Goal: Task Accomplishment & Management: Manage account settings

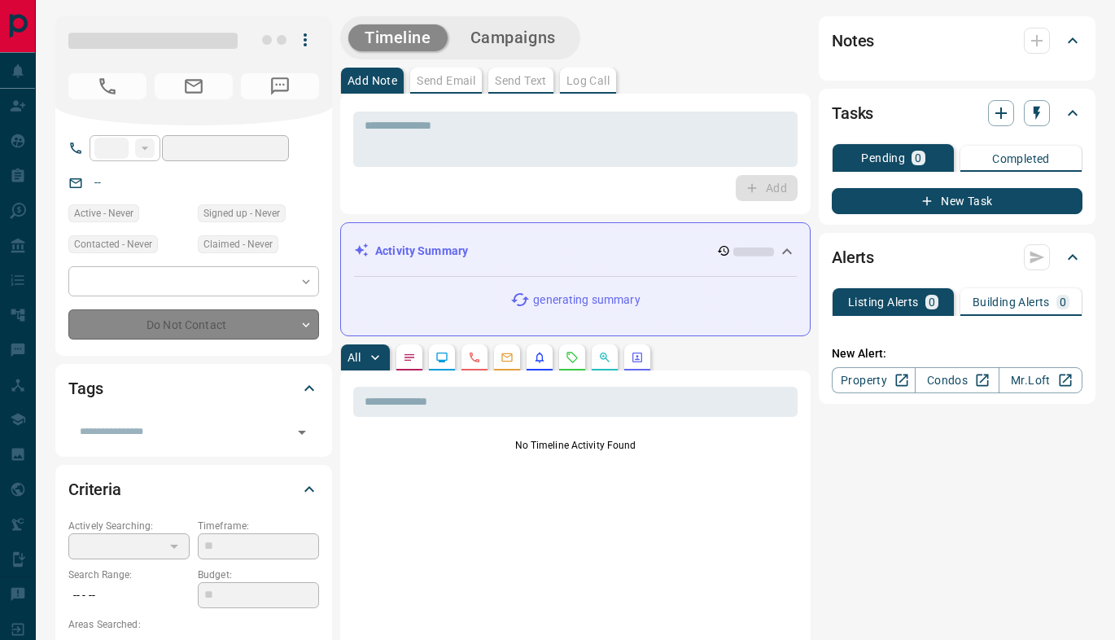
type input "**"
type input "**********"
type input "*"
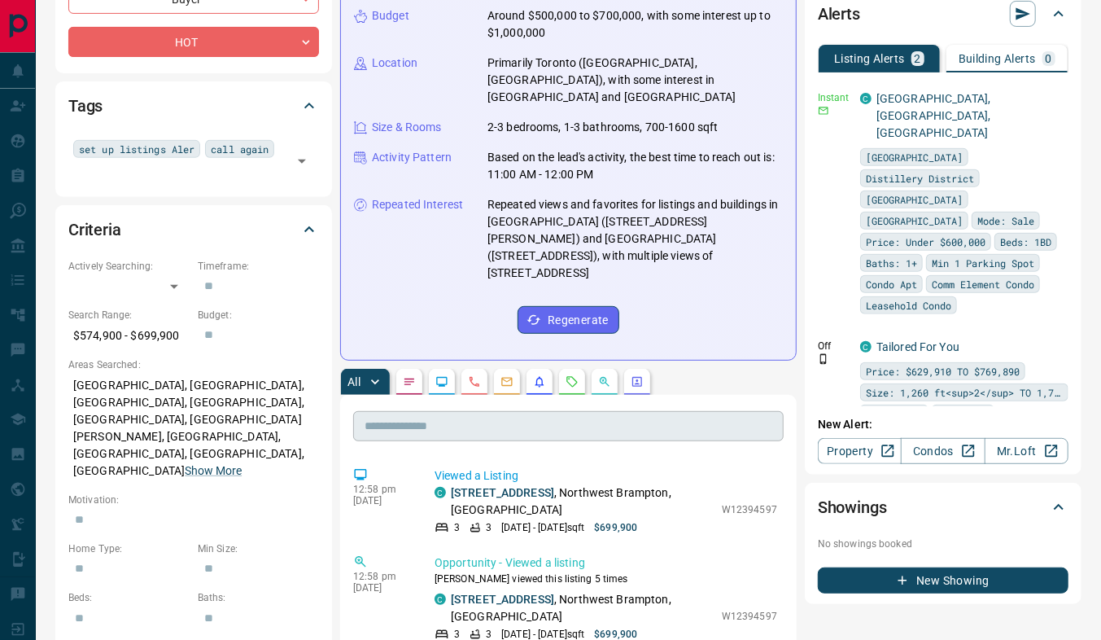
scroll to position [284, 0]
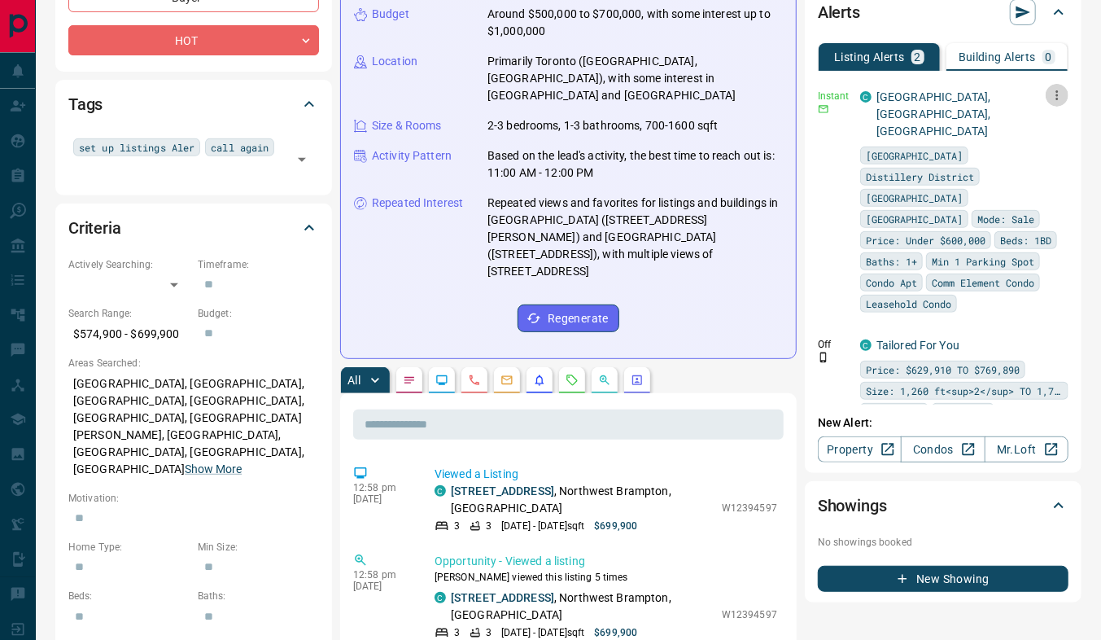
click at [1057, 92] on icon "button" at bounding box center [1057, 95] width 15 height 15
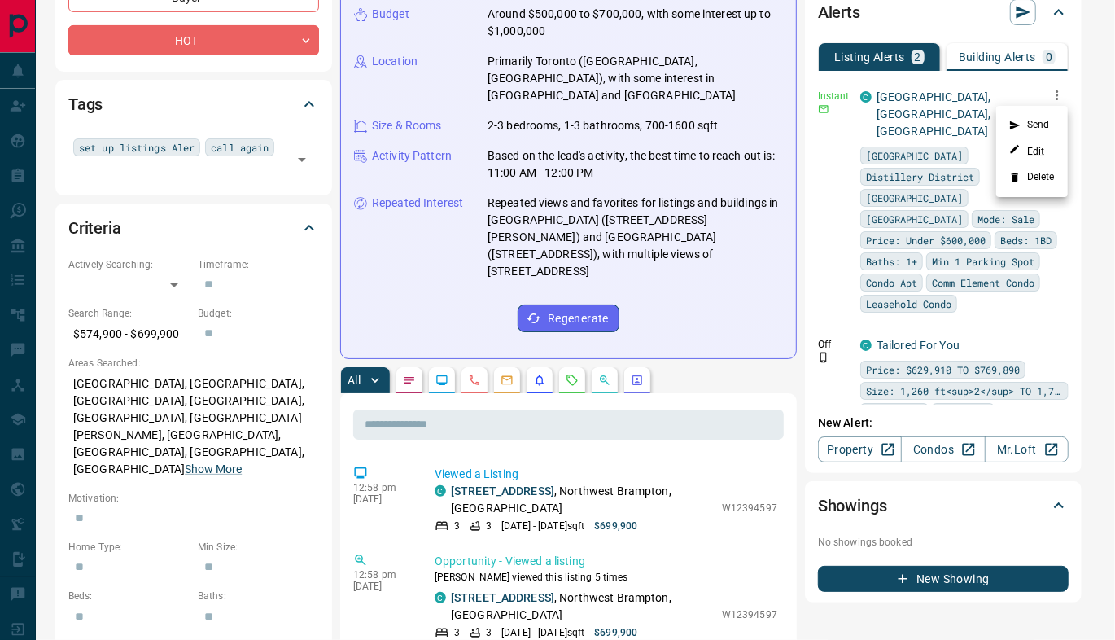
click at [1040, 155] on link "Edit" at bounding box center [1027, 150] width 36 height 15
click at [100, 450] on div at bounding box center [557, 320] width 1115 height 640
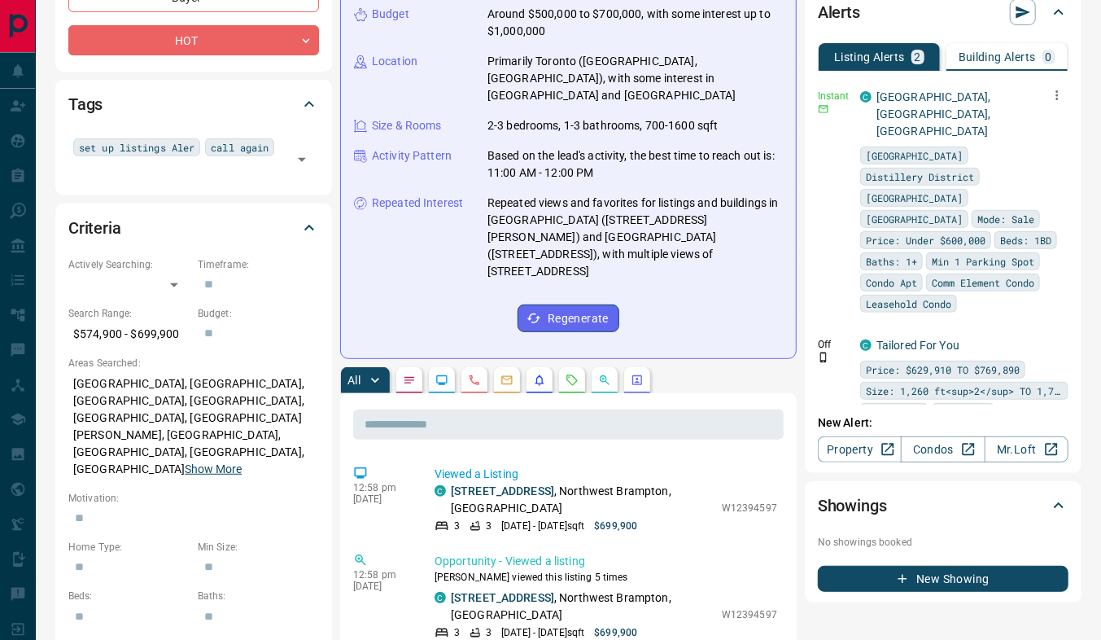
click at [185, 461] on button "Show More" at bounding box center [213, 469] width 57 height 17
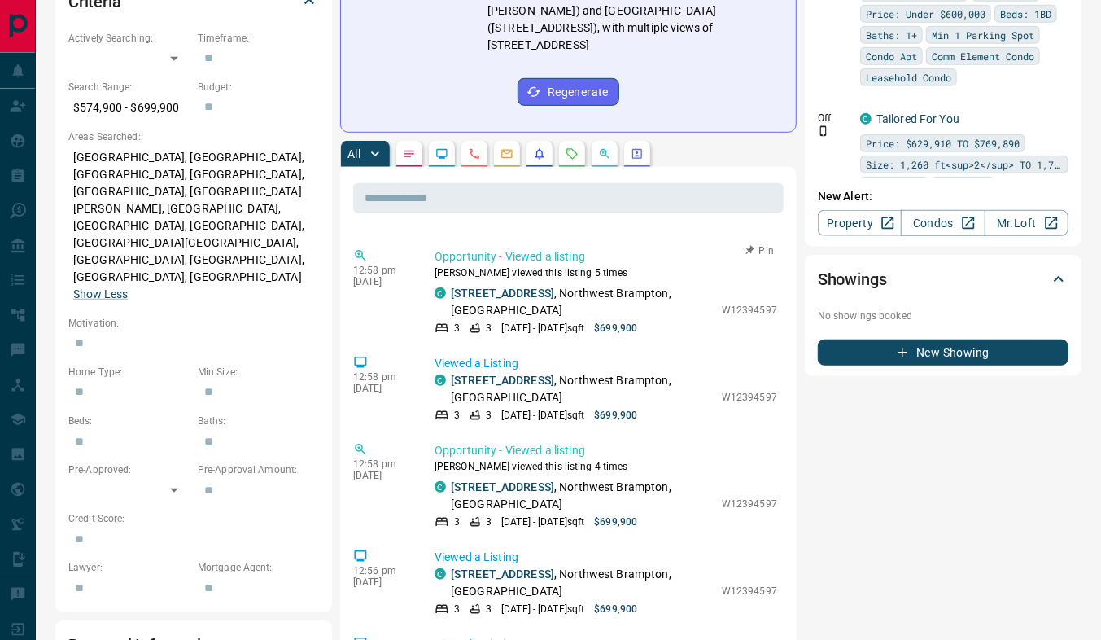
scroll to position [0, 0]
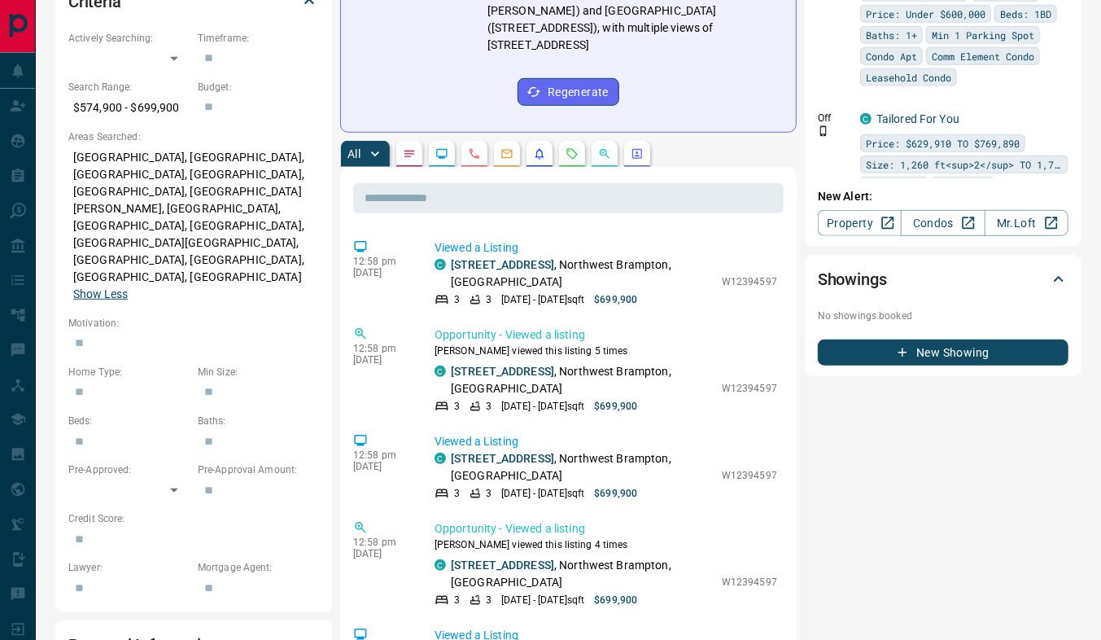
click at [98, 286] on button "Show Less" at bounding box center [100, 294] width 55 height 17
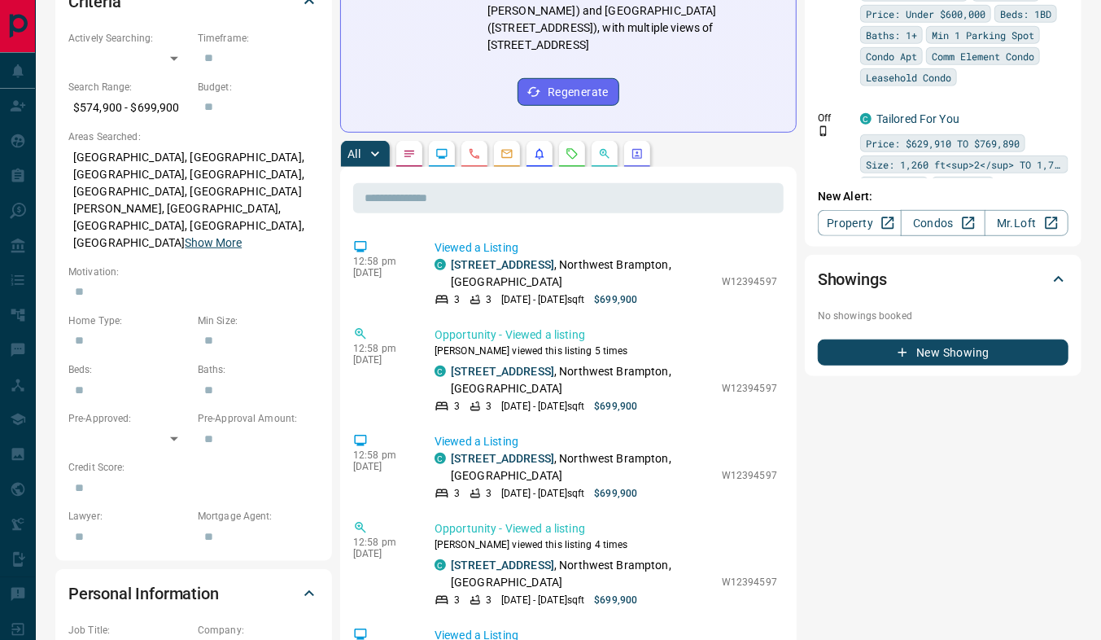
click at [185, 234] on button "Show More" at bounding box center [213, 242] width 57 height 17
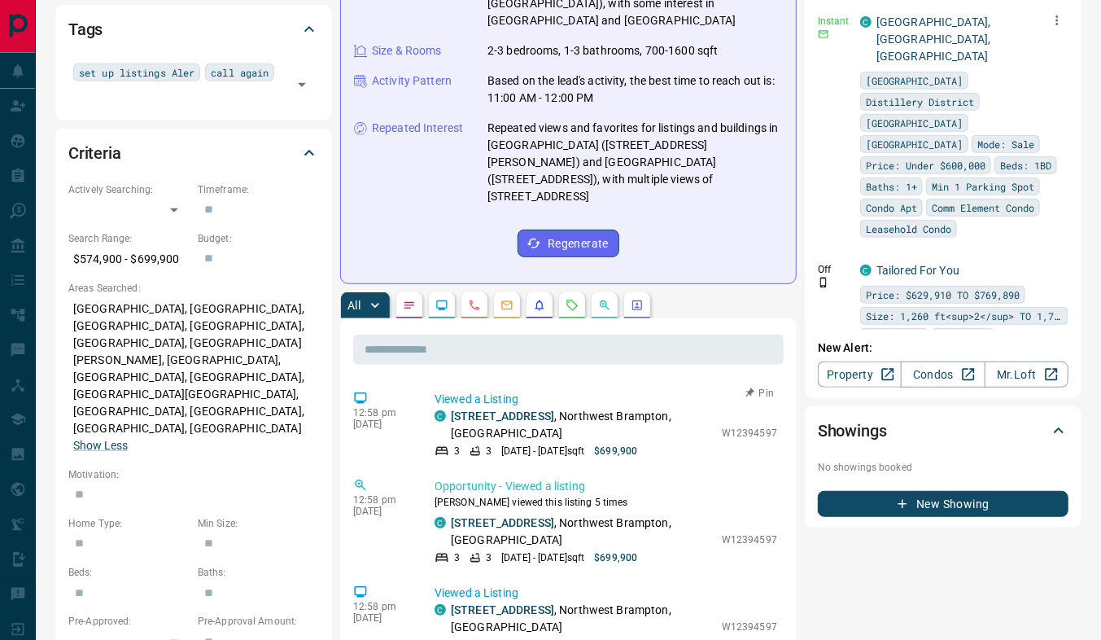
scroll to position [361, 0]
